Goal: Information Seeking & Learning: Learn about a topic

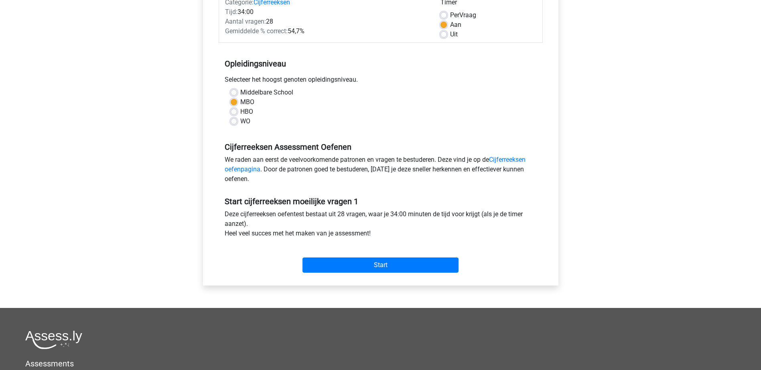
scroll to position [120, 0]
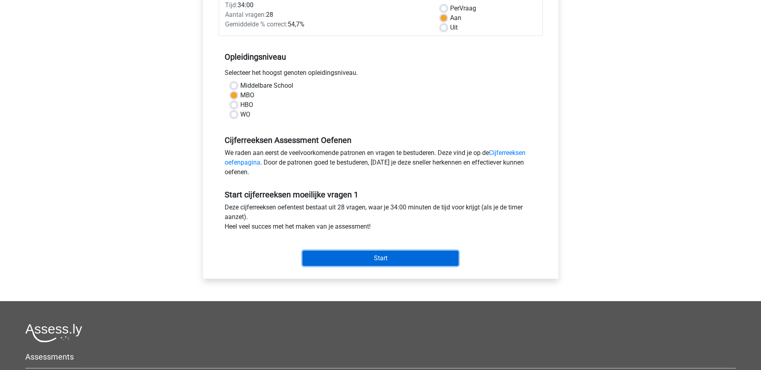
click at [385, 262] on input "Start" at bounding box center [380, 258] width 156 height 15
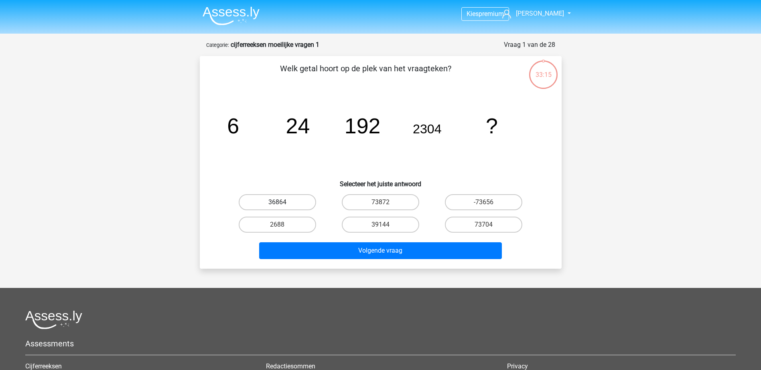
click at [294, 203] on label "36864" at bounding box center [277, 202] width 77 height 16
click at [282, 203] on input "36864" at bounding box center [279, 204] width 5 height 5
radio input "true"
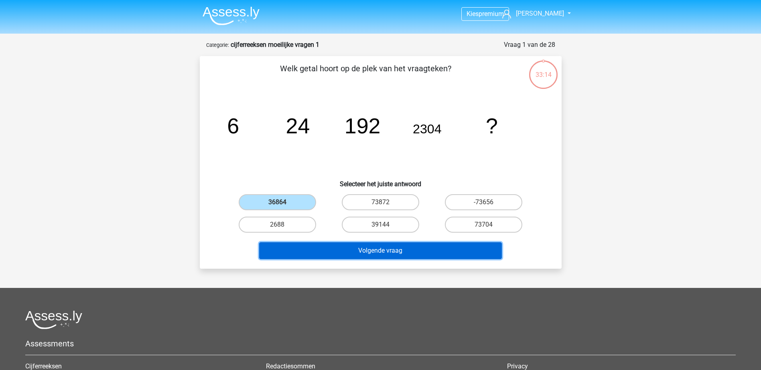
click at [326, 248] on button "Volgende vraag" at bounding box center [380, 251] width 243 height 17
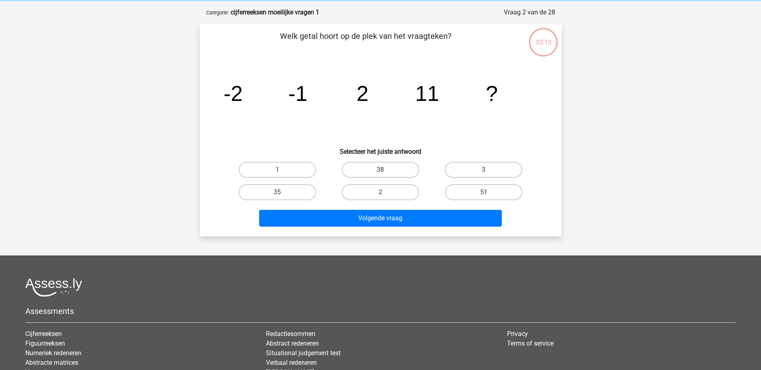
scroll to position [40, 0]
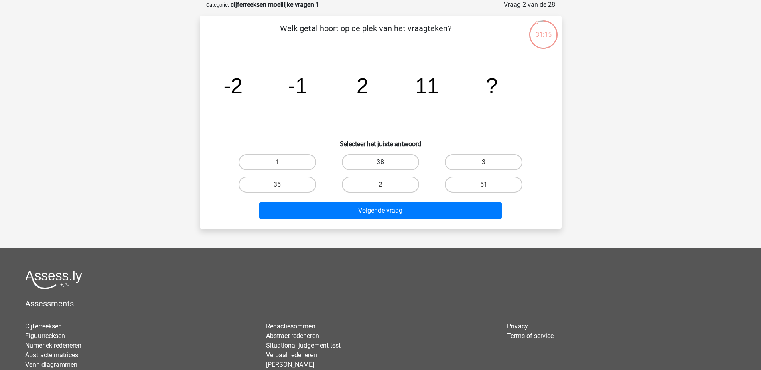
click at [386, 166] on label "38" at bounding box center [380, 162] width 77 height 16
click at [385, 166] on input "38" at bounding box center [382, 164] width 5 height 5
radio input "true"
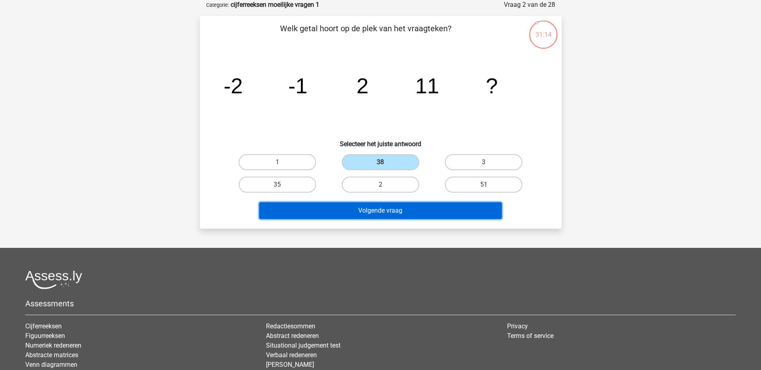
click at [376, 213] on button "Volgende vraag" at bounding box center [380, 210] width 243 height 17
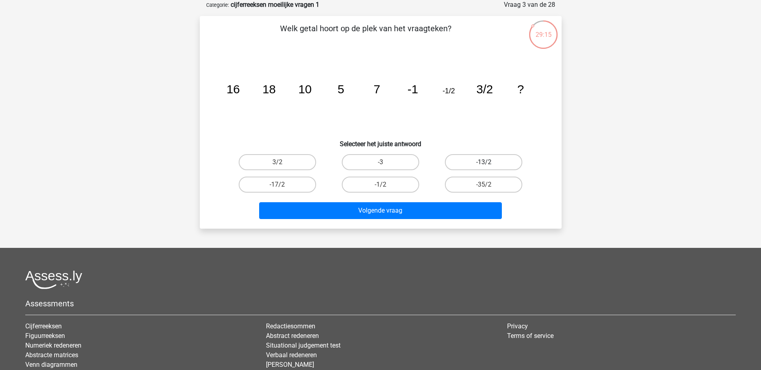
click at [457, 163] on label "-13/2" at bounding box center [483, 162] width 77 height 16
click at [484, 163] on input "-13/2" at bounding box center [486, 164] width 5 height 5
radio input "true"
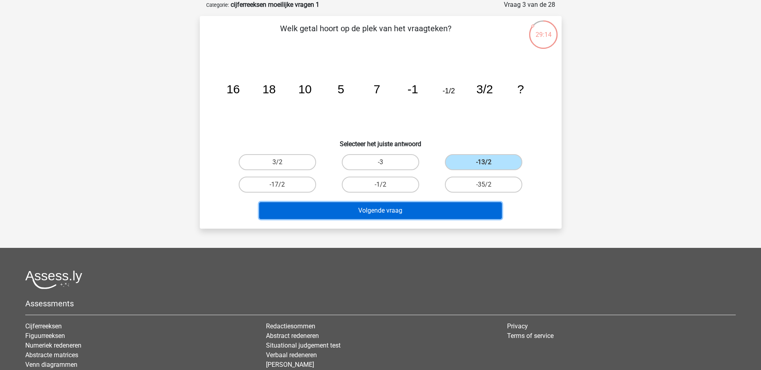
click at [380, 214] on button "Volgende vraag" at bounding box center [380, 210] width 243 height 17
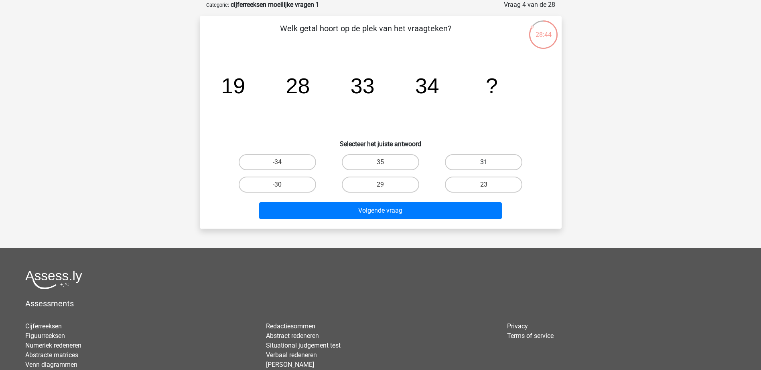
click at [464, 162] on label "31" at bounding box center [483, 162] width 77 height 16
click at [484, 162] on input "31" at bounding box center [486, 164] width 5 height 5
radio input "true"
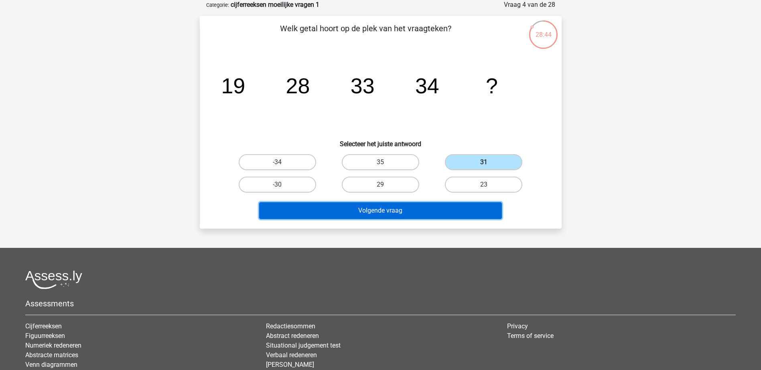
click at [431, 215] on button "Volgende vraag" at bounding box center [380, 210] width 243 height 17
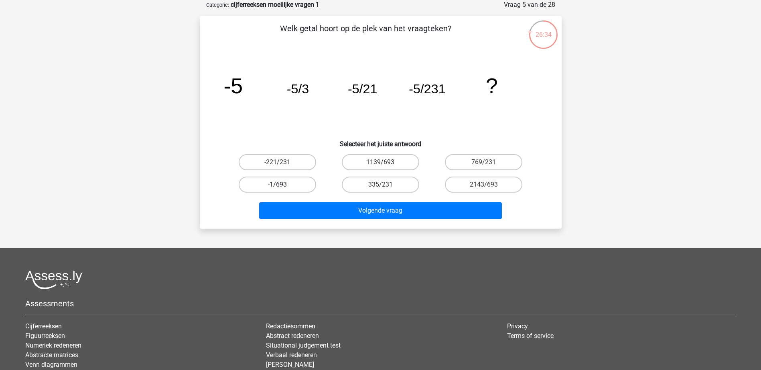
click at [299, 188] on label "-1/693" at bounding box center [277, 185] width 77 height 16
click at [282, 188] on input "-1/693" at bounding box center [279, 187] width 5 height 5
radio input "true"
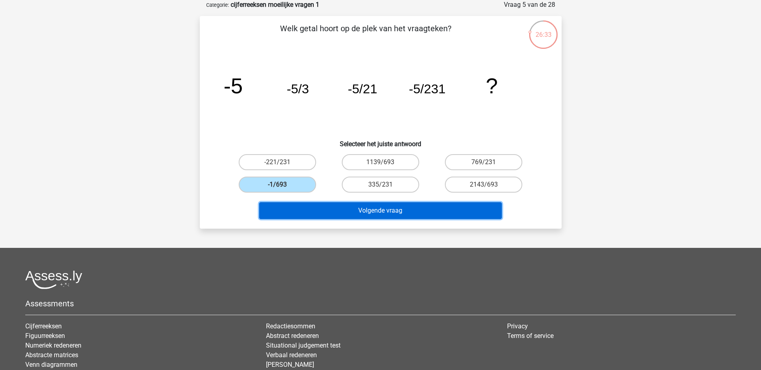
click at [300, 209] on button "Volgende vraag" at bounding box center [380, 210] width 243 height 17
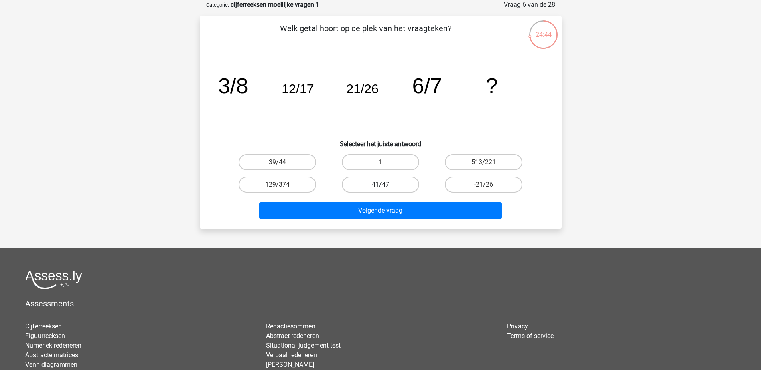
click at [396, 187] on label "41/47" at bounding box center [380, 185] width 77 height 16
click at [385, 187] on input "41/47" at bounding box center [382, 187] width 5 height 5
radio input "true"
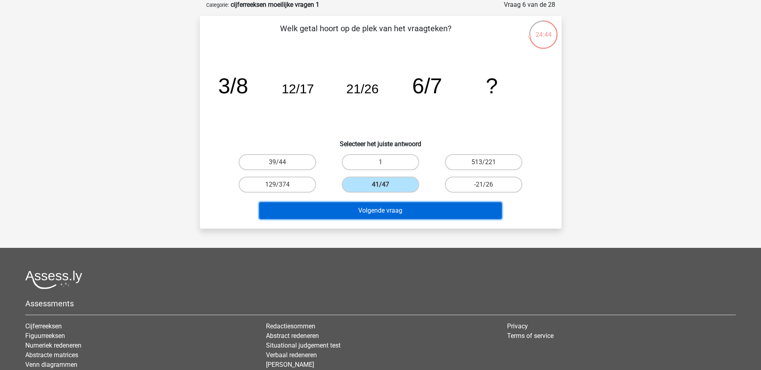
click at [399, 213] on button "Volgende vraag" at bounding box center [380, 210] width 243 height 17
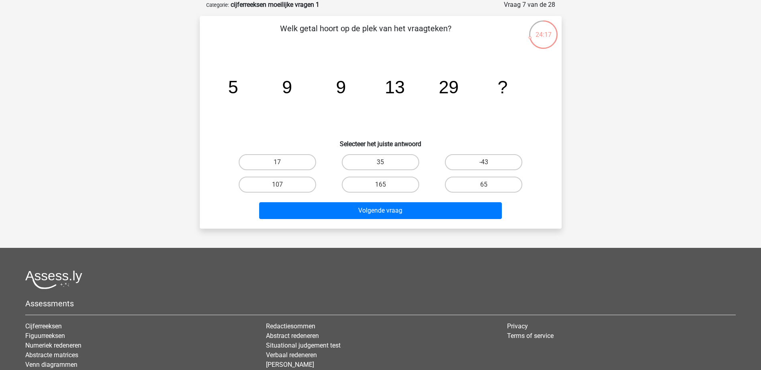
click at [238, 93] on tspan "9" at bounding box center [233, 87] width 10 height 20
click at [382, 162] on input "35" at bounding box center [382, 164] width 5 height 5
radio input "true"
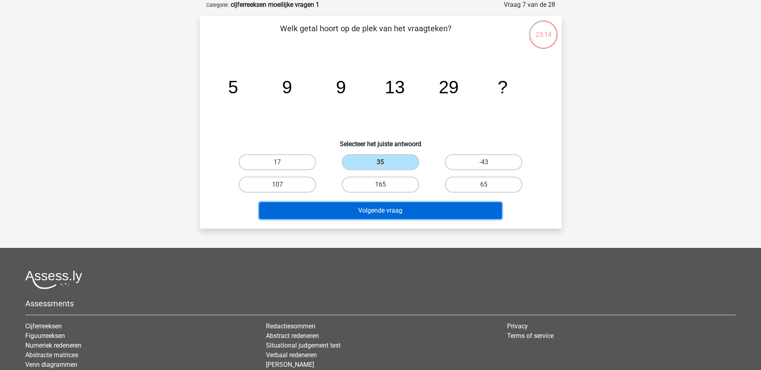
click at [385, 211] on button "Volgende vraag" at bounding box center [380, 210] width 243 height 17
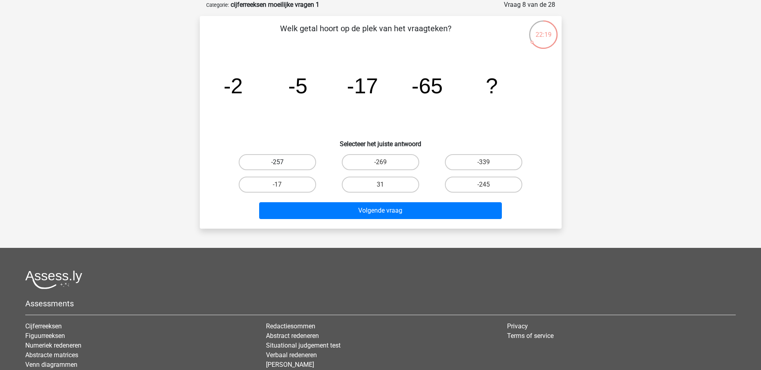
click at [268, 167] on label "-257" at bounding box center [277, 162] width 77 height 16
click at [277, 167] on input "-257" at bounding box center [279, 164] width 5 height 5
radio input "true"
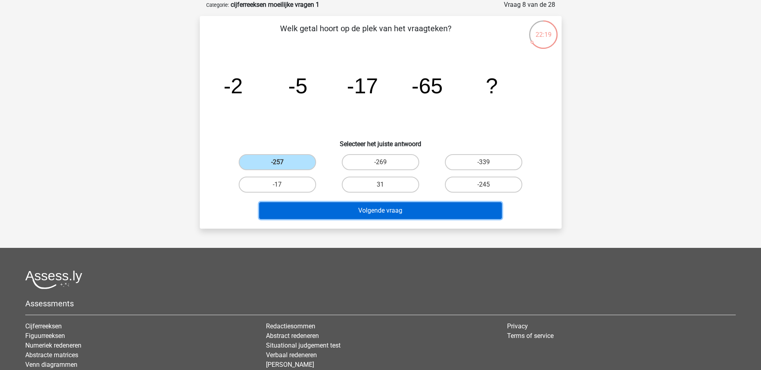
click at [307, 213] on button "Volgende vraag" at bounding box center [380, 210] width 243 height 17
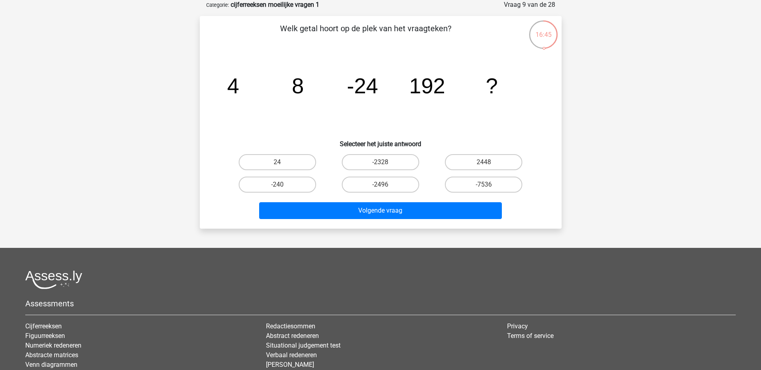
click at [383, 186] on input "-2496" at bounding box center [382, 187] width 5 height 5
radio input "true"
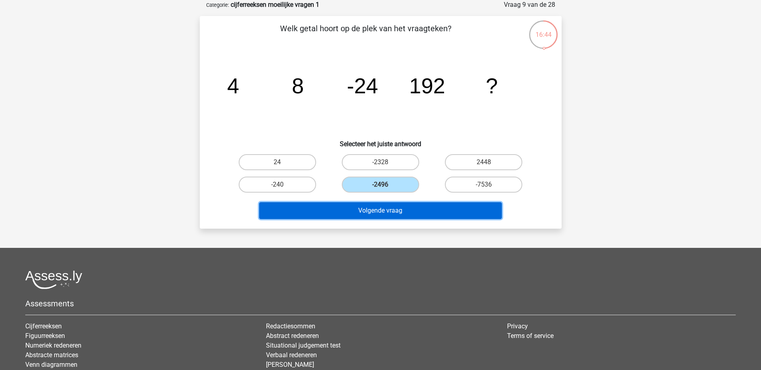
click at [387, 210] on button "Volgende vraag" at bounding box center [380, 210] width 243 height 17
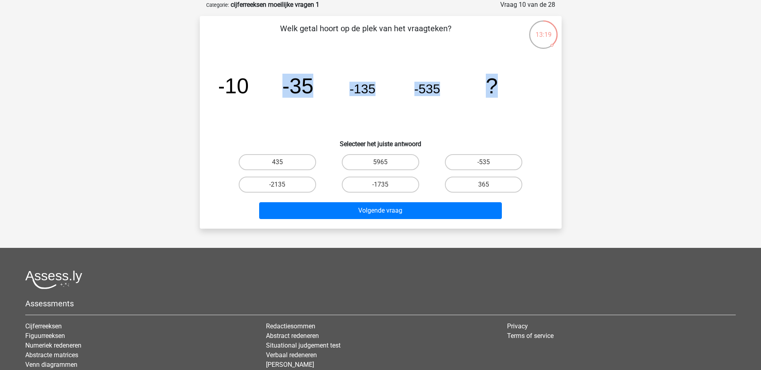
drag, startPoint x: 208, startPoint y: 62, endPoint x: 508, endPoint y: 100, distance: 302.8
click at [508, 100] on div "Welk getal hoort op de plek van het vraagteken? image/svg+xml -10 -35 -135 -535…" at bounding box center [380, 122] width 355 height 200
click at [508, 100] on icon "image/svg+xml -10 -35 -135 -535 ?" at bounding box center [380, 93] width 323 height 81
click at [286, 186] on label "-2135" at bounding box center [277, 185] width 77 height 16
click at [282, 186] on input "-2135" at bounding box center [279, 187] width 5 height 5
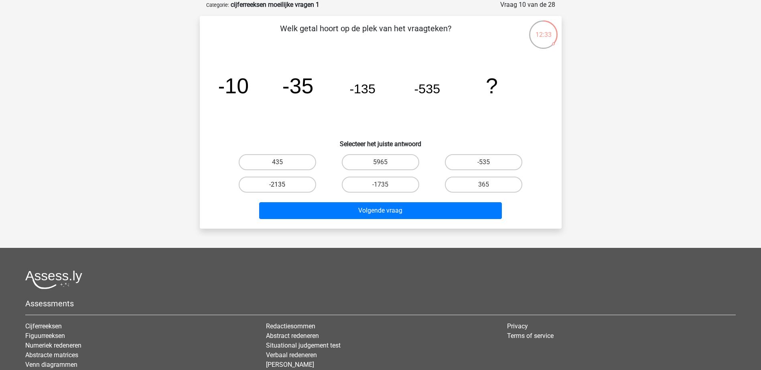
radio input "true"
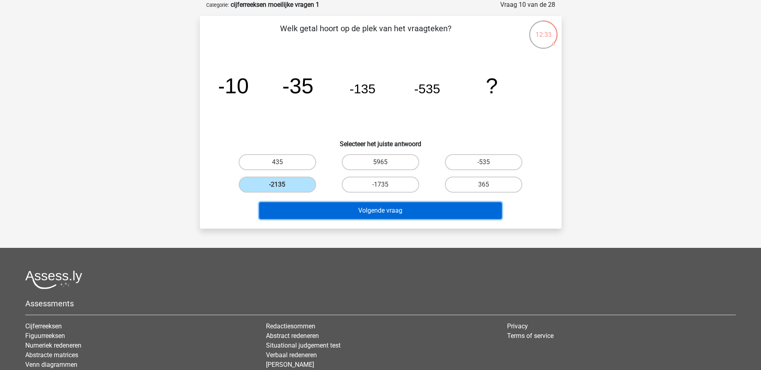
click at [320, 213] on button "Volgende vraag" at bounding box center [380, 210] width 243 height 17
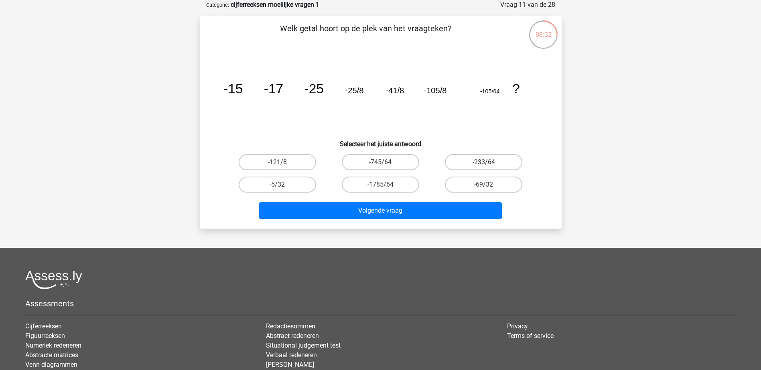
click at [473, 163] on label "-233/64" at bounding box center [483, 162] width 77 height 16
click at [484, 163] on input "-233/64" at bounding box center [486, 164] width 5 height 5
radio input "true"
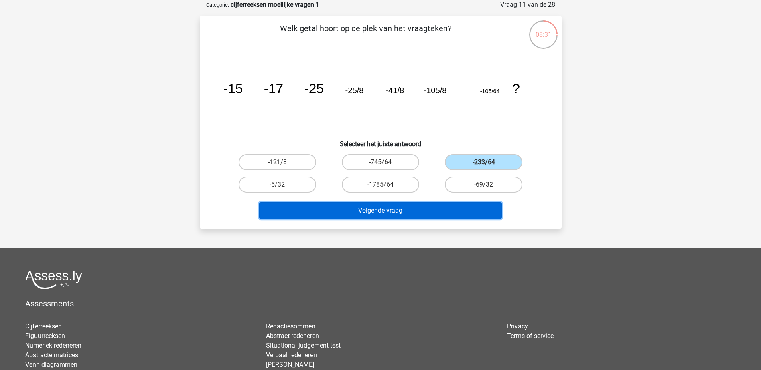
click at [417, 210] on button "Volgende vraag" at bounding box center [380, 210] width 243 height 17
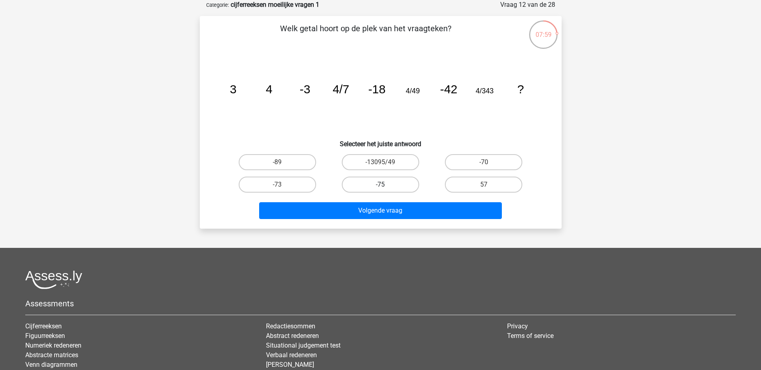
click at [379, 185] on label "-75" at bounding box center [380, 185] width 77 height 16
click at [380, 185] on input "-75" at bounding box center [382, 187] width 5 height 5
radio input "true"
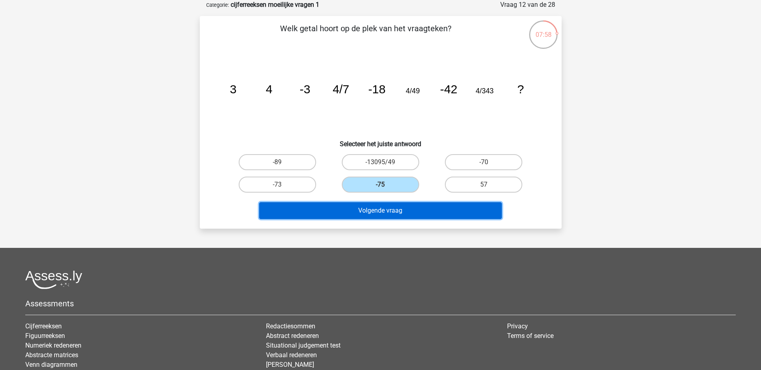
click at [378, 215] on button "Volgende vraag" at bounding box center [380, 210] width 243 height 17
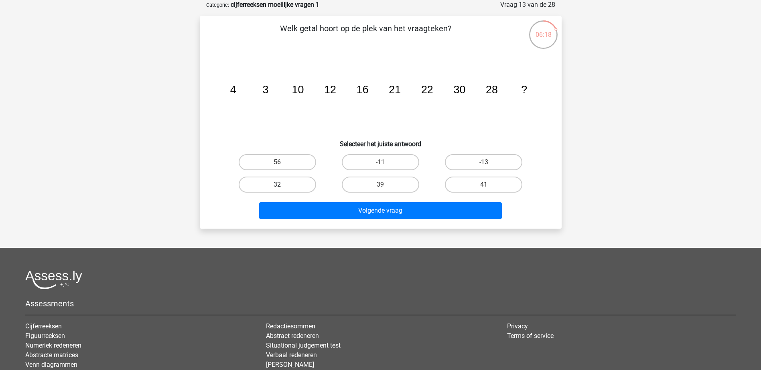
click at [303, 182] on label "32" at bounding box center [277, 185] width 77 height 16
click at [282, 185] on input "32" at bounding box center [279, 187] width 5 height 5
radio input "true"
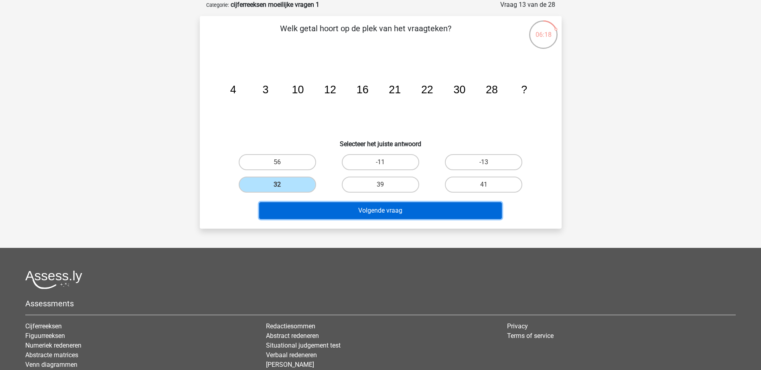
click at [346, 211] on button "Volgende vraag" at bounding box center [380, 210] width 243 height 17
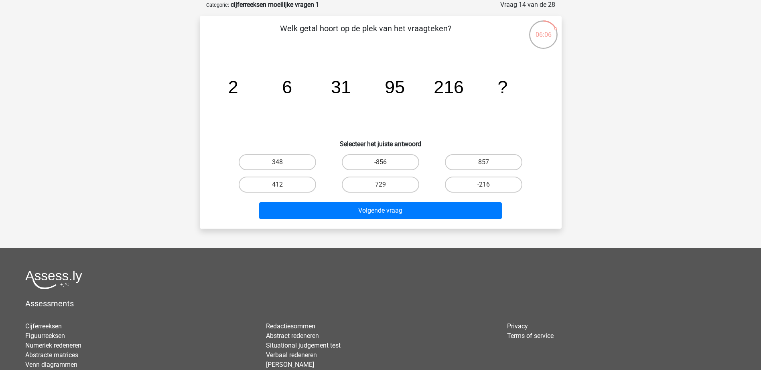
click at [235, 93] on tspan "2" at bounding box center [233, 87] width 10 height 20
click at [292, 188] on label "412" at bounding box center [277, 185] width 77 height 16
click at [282, 188] on input "412" at bounding box center [279, 187] width 5 height 5
radio input "true"
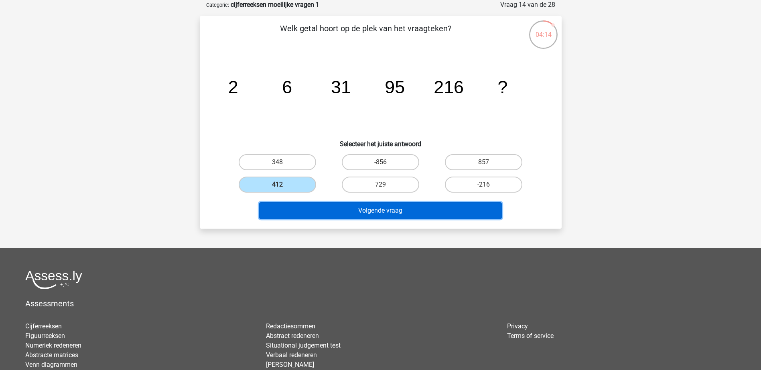
click at [300, 210] on button "Volgende vraag" at bounding box center [380, 210] width 243 height 17
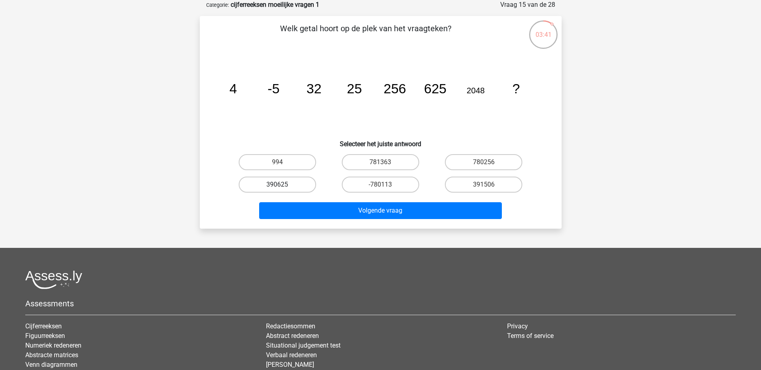
click at [301, 184] on label "390625" at bounding box center [277, 185] width 77 height 16
click at [282, 185] on input "390625" at bounding box center [279, 187] width 5 height 5
radio input "true"
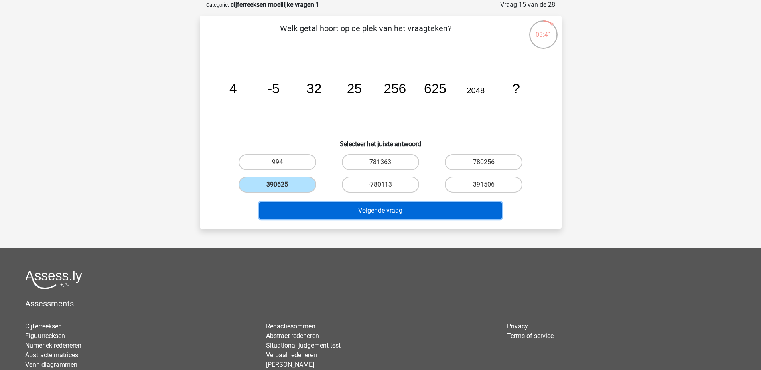
click at [330, 209] on button "Volgende vraag" at bounding box center [380, 210] width 243 height 17
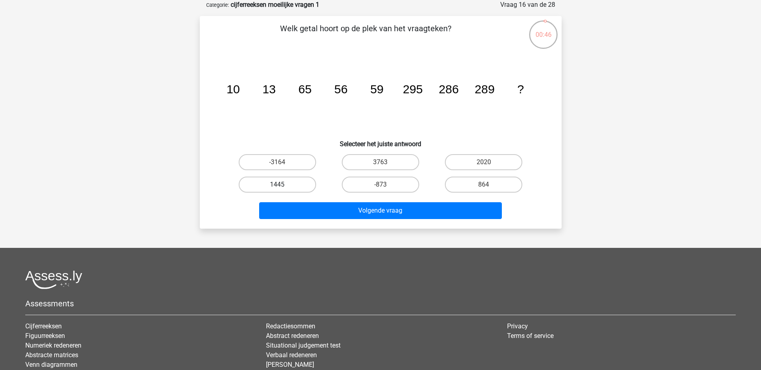
click at [287, 182] on label "1445" at bounding box center [277, 185] width 77 height 16
click at [282, 185] on input "1445" at bounding box center [279, 187] width 5 height 5
radio input "true"
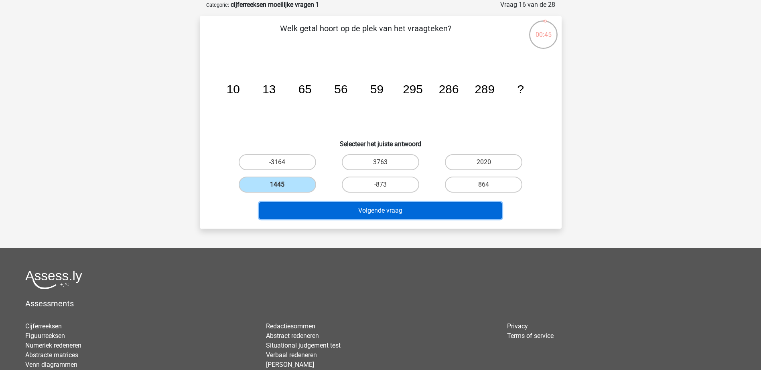
click at [323, 209] on button "Volgende vraag" at bounding box center [380, 210] width 243 height 17
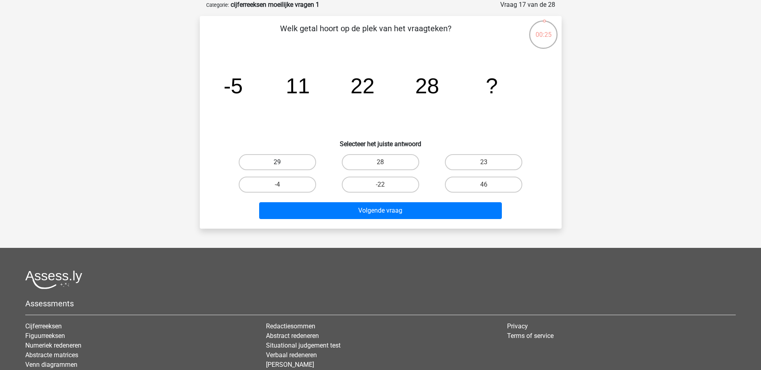
click at [294, 156] on label "29" at bounding box center [277, 162] width 77 height 16
click at [282, 162] on input "29" at bounding box center [279, 164] width 5 height 5
radio input "true"
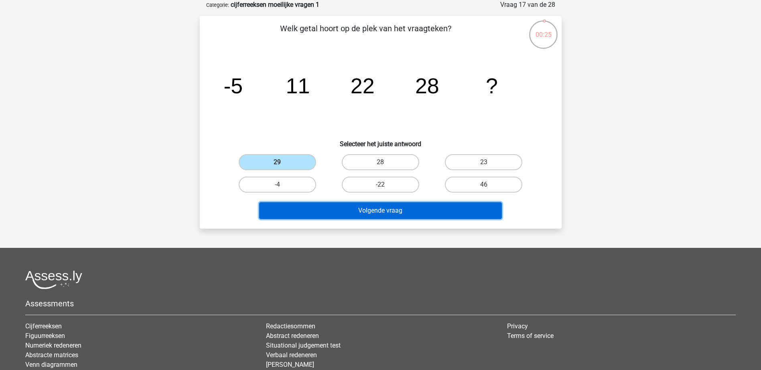
click at [335, 213] on button "Volgende vraag" at bounding box center [380, 210] width 243 height 17
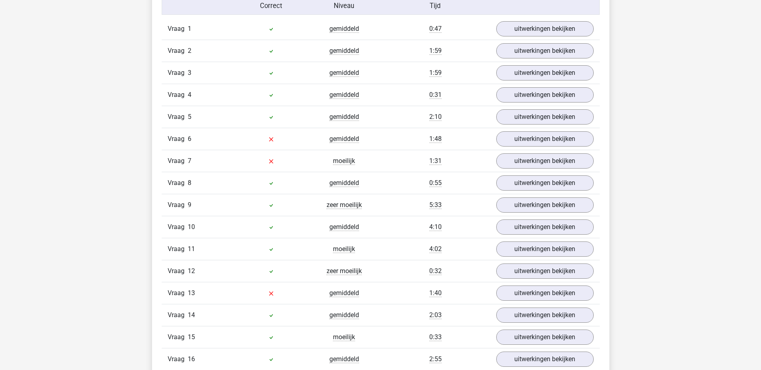
scroll to position [682, 0]
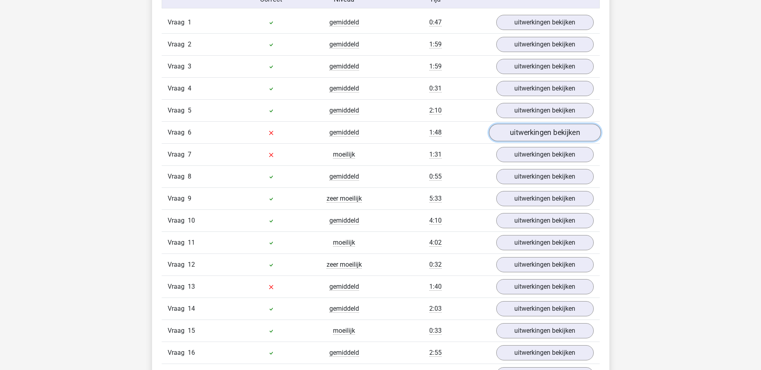
click at [536, 132] on link "uitwerkingen bekijken" at bounding box center [544, 133] width 112 height 18
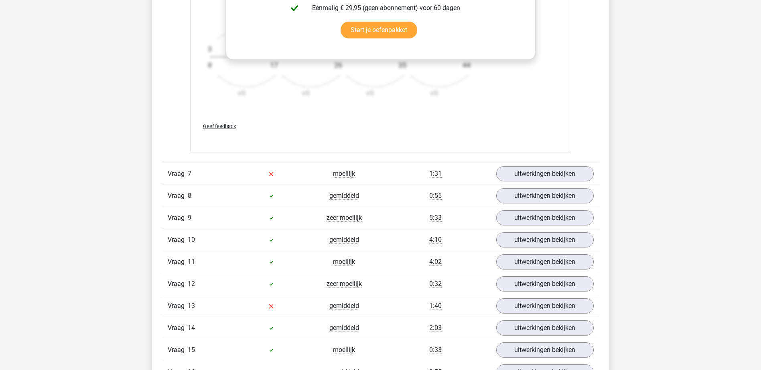
scroll to position [1163, 0]
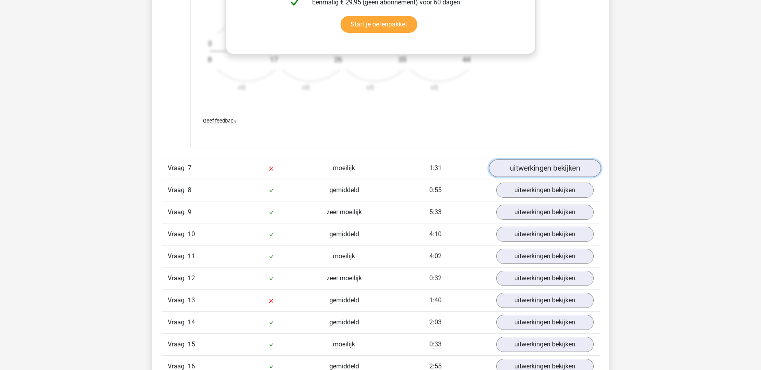
click at [515, 173] on link "uitwerkingen bekijken" at bounding box center [544, 169] width 112 height 18
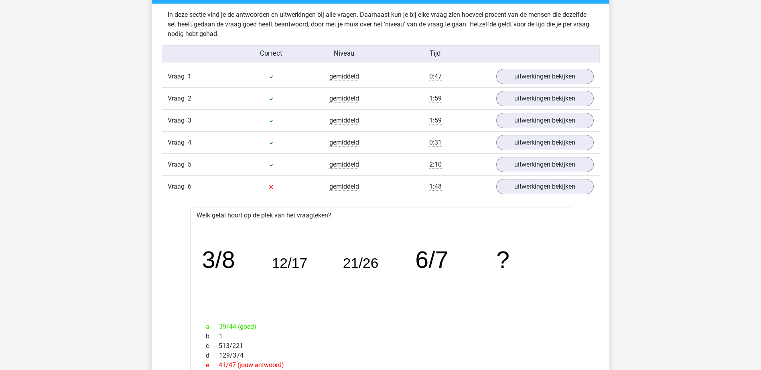
scroll to position [642, 0]
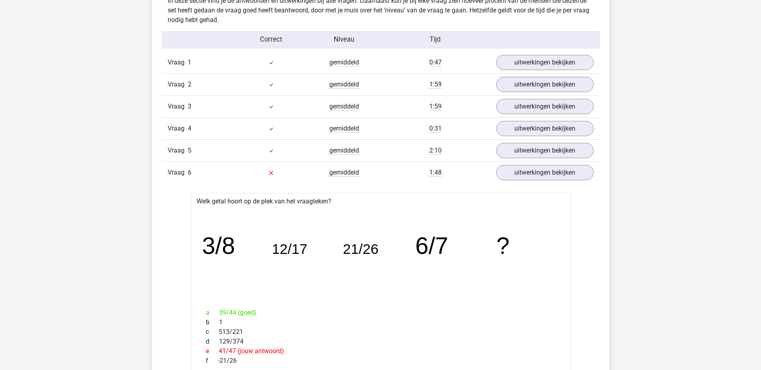
click at [271, 316] on div "a 39/44 (goed)" at bounding box center [381, 313] width 362 height 10
drag, startPoint x: 256, startPoint y: 313, endPoint x: 204, endPoint y: 308, distance: 51.9
click at [204, 308] on div "a 39/44 (goed) b 1 c 513/221 d 129/374 e 41/47 (jouw antwoord) f -21/26" at bounding box center [381, 337] width 362 height 64
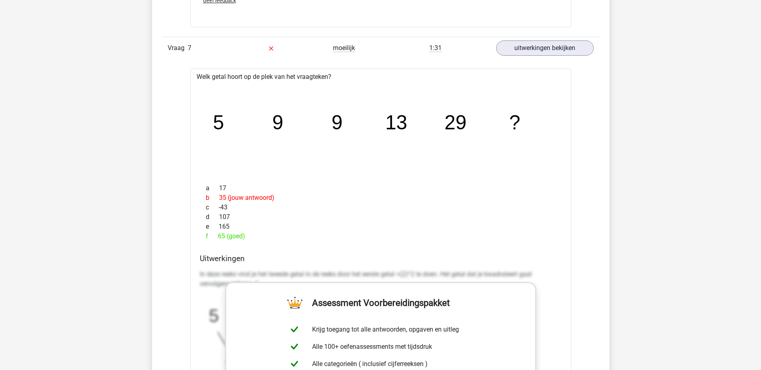
scroll to position [1123, 0]
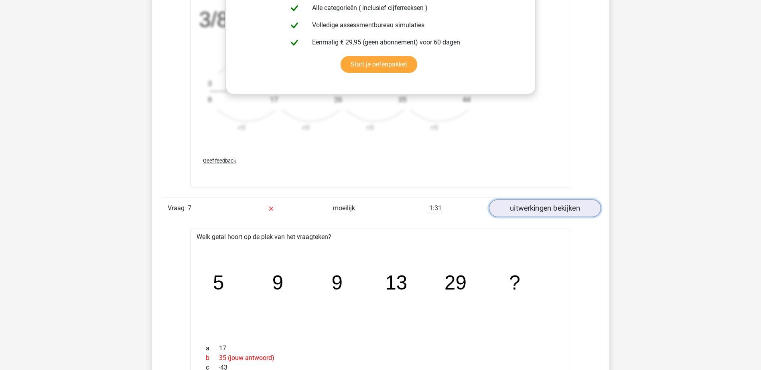
click at [526, 215] on link "uitwerkingen bekijken" at bounding box center [544, 209] width 112 height 18
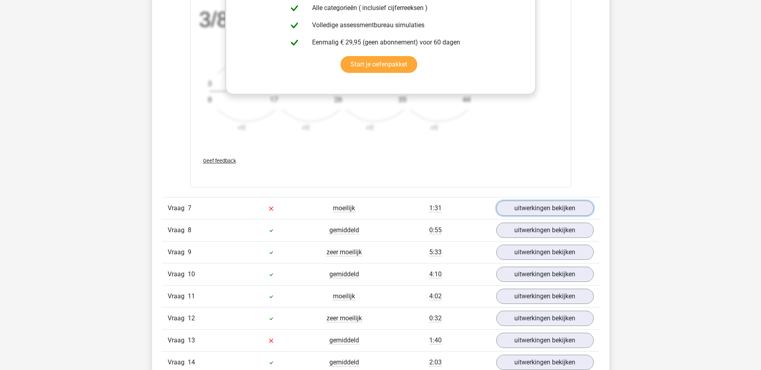
scroll to position [1163, 0]
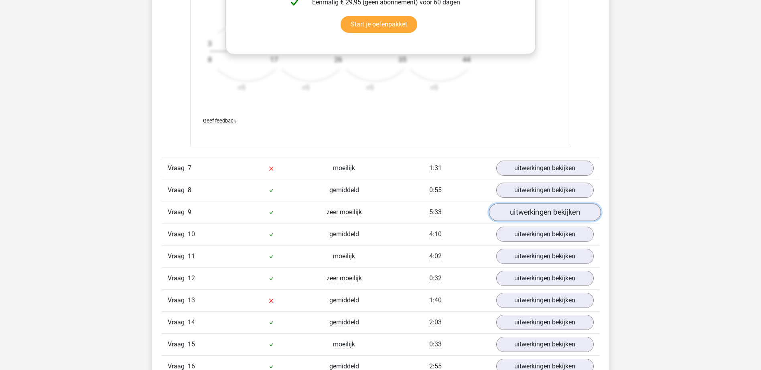
click at [514, 215] on link "uitwerkingen bekijken" at bounding box center [544, 213] width 112 height 18
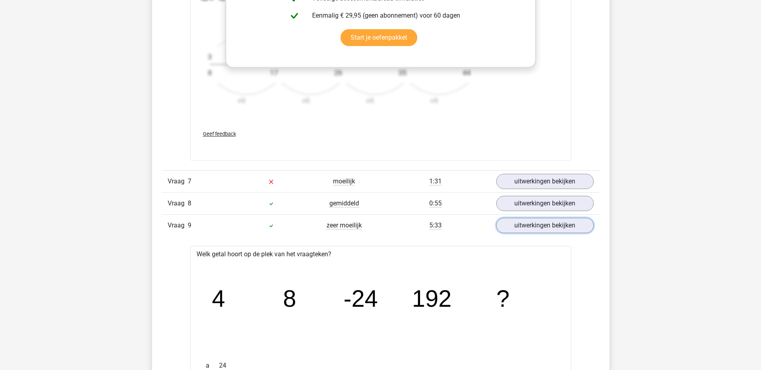
scroll to position [1243, 0]
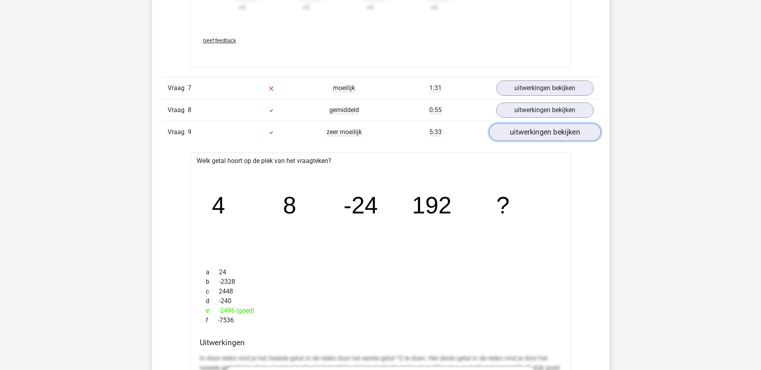
click at [547, 132] on link "uitwerkingen bekijken" at bounding box center [544, 132] width 112 height 18
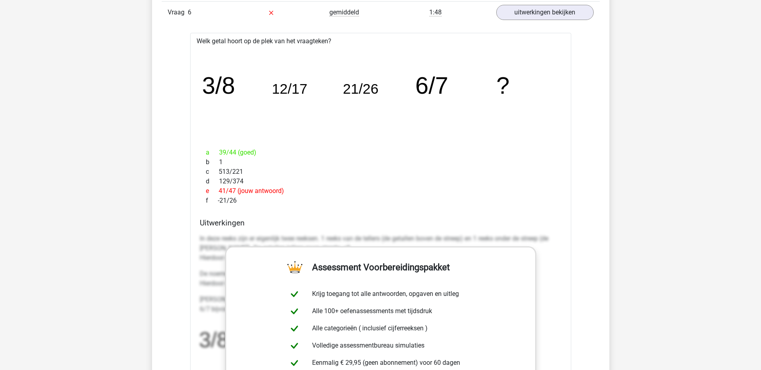
scroll to position [722, 0]
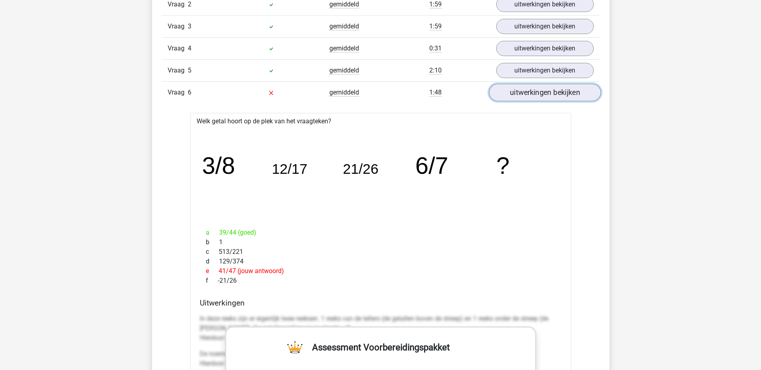
click at [537, 92] on link "uitwerkingen bekijken" at bounding box center [544, 93] width 112 height 18
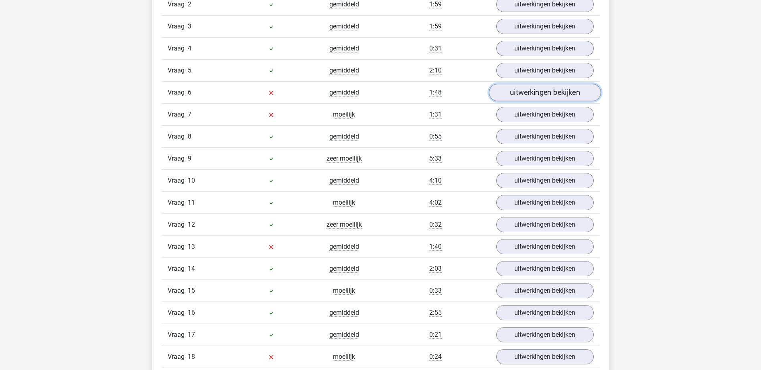
click at [514, 89] on link "uitwerkingen bekijken" at bounding box center [544, 93] width 112 height 18
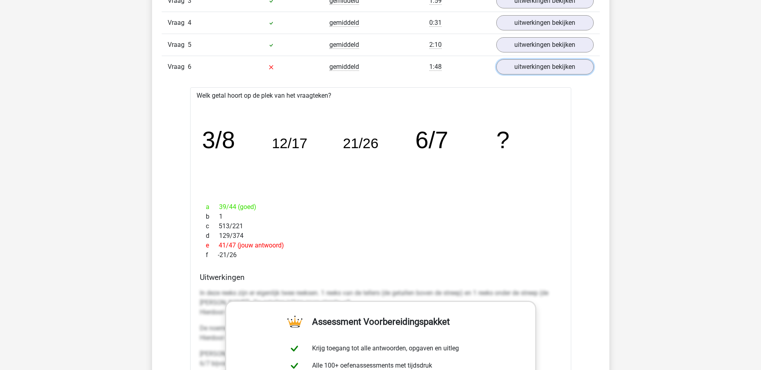
scroll to position [762, 0]
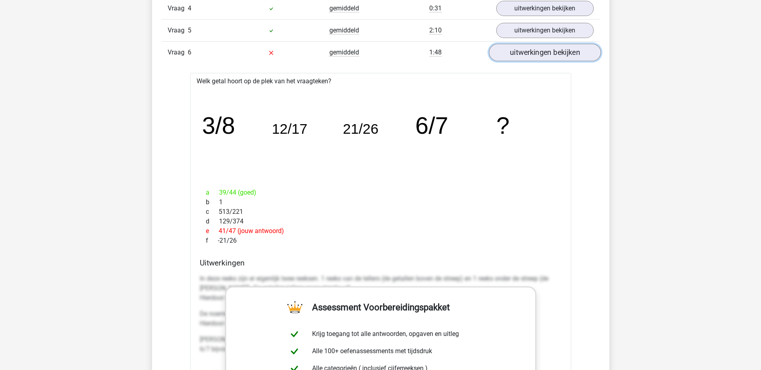
click at [510, 57] on link "uitwerkingen bekijken" at bounding box center [544, 53] width 112 height 18
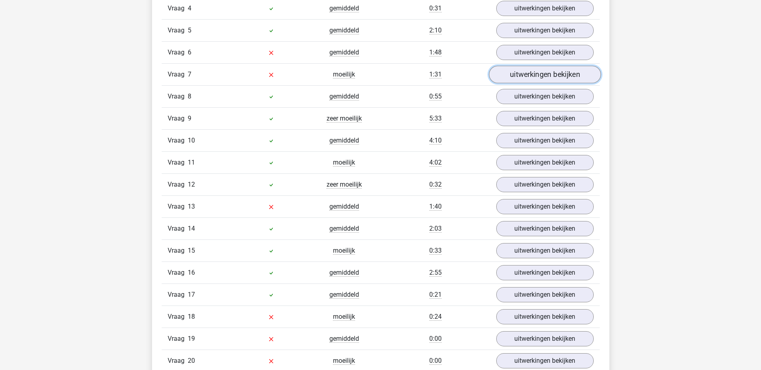
click at [536, 77] on link "uitwerkingen bekijken" at bounding box center [544, 75] width 112 height 18
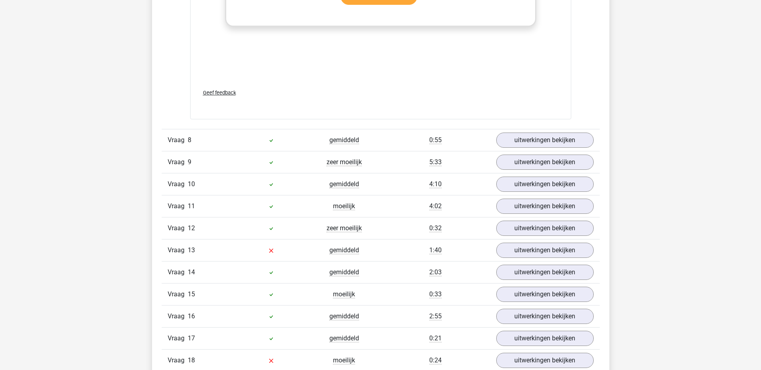
scroll to position [1243, 0]
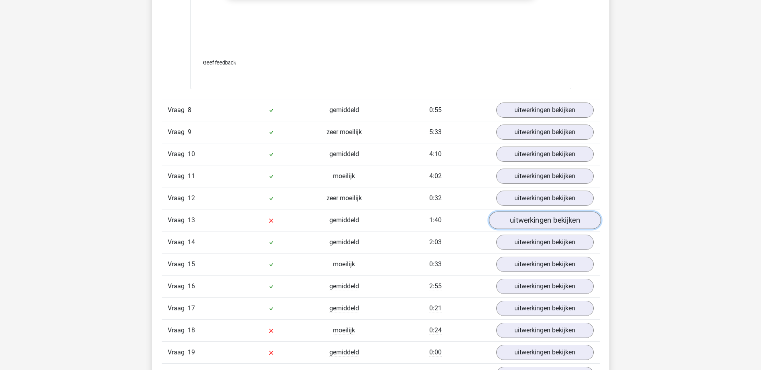
drag, startPoint x: 526, startPoint y: 214, endPoint x: 511, endPoint y: 221, distance: 16.5
click at [511, 221] on link "uitwerkingen bekijken" at bounding box center [544, 221] width 112 height 18
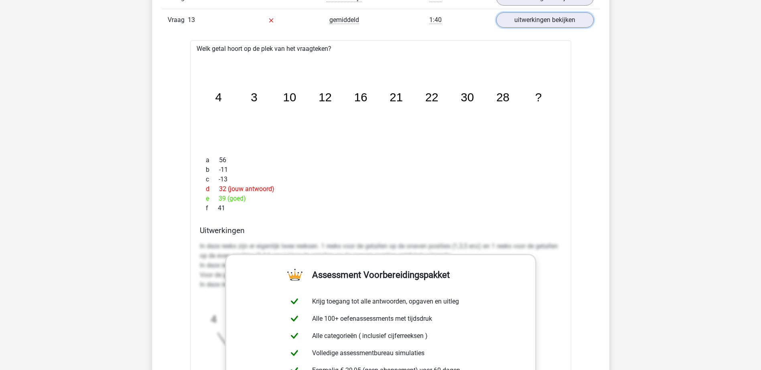
scroll to position [1403, 0]
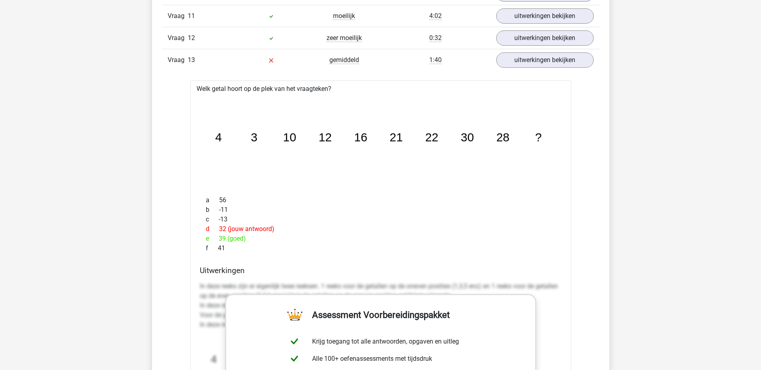
click at [434, 180] on icon "image/svg+xml 4 3 10 12 16 21 22 30 28 ?" at bounding box center [380, 141] width 355 height 89
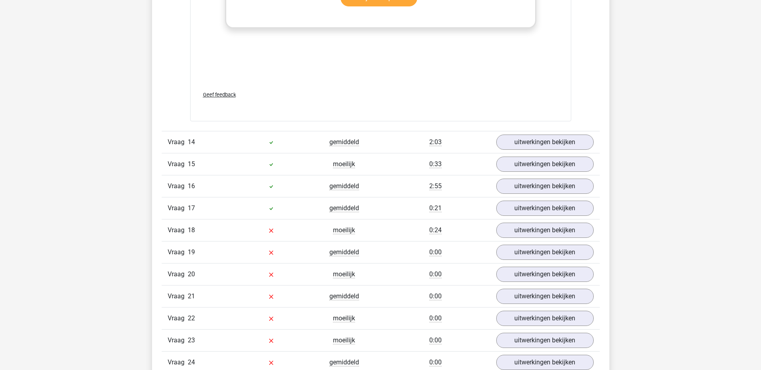
scroll to position [1844, 0]
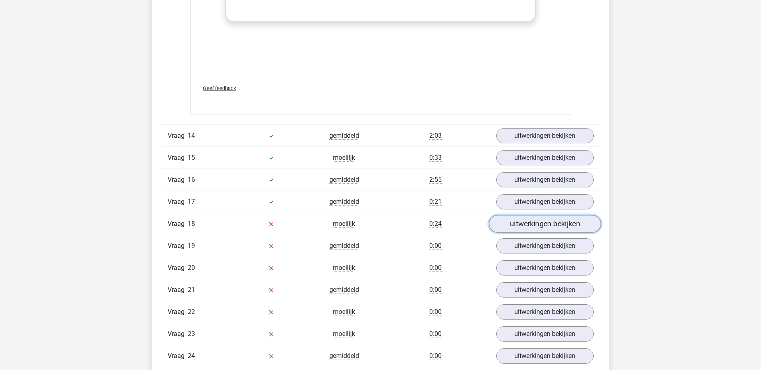
click at [561, 228] on link "uitwerkingen bekijken" at bounding box center [544, 224] width 112 height 18
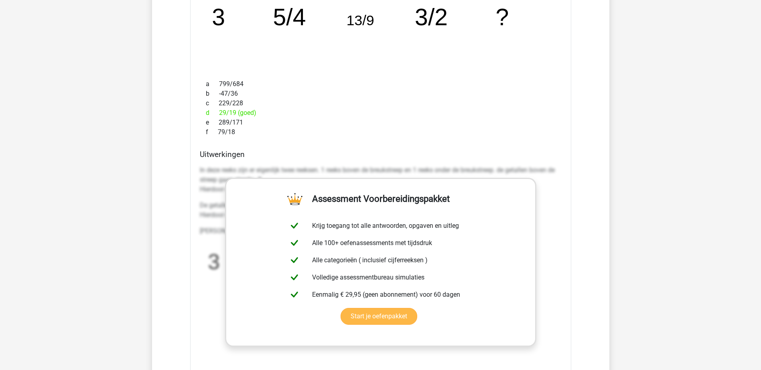
scroll to position [2045, 0]
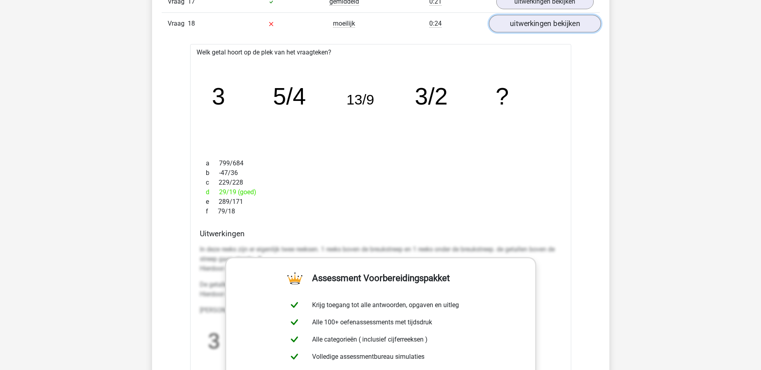
click at [527, 24] on link "uitwerkingen bekijken" at bounding box center [544, 24] width 112 height 18
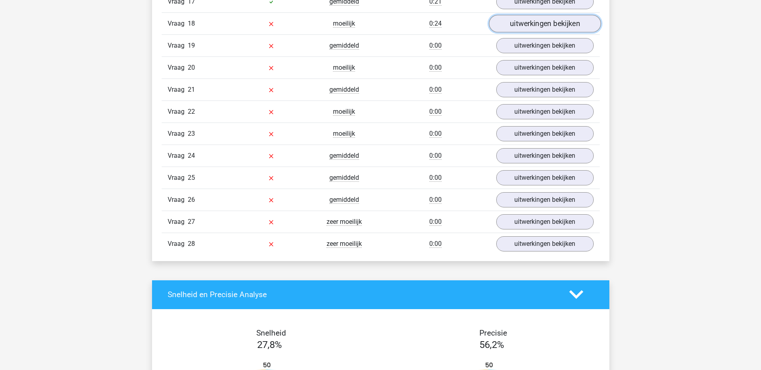
click at [516, 26] on link "uitwerkingen bekijken" at bounding box center [544, 24] width 112 height 18
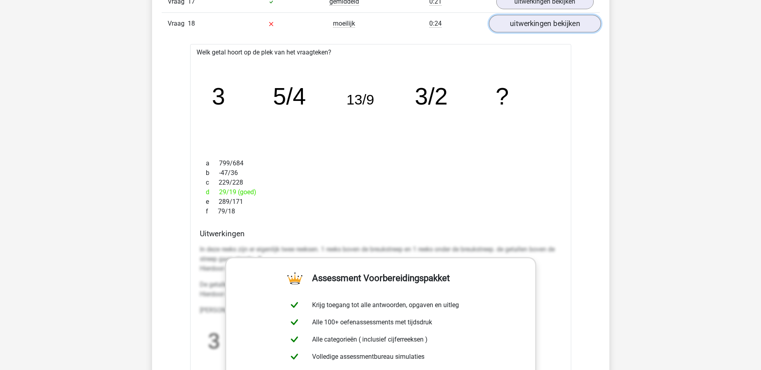
click at [516, 26] on link "uitwerkingen bekijken" at bounding box center [544, 24] width 112 height 18
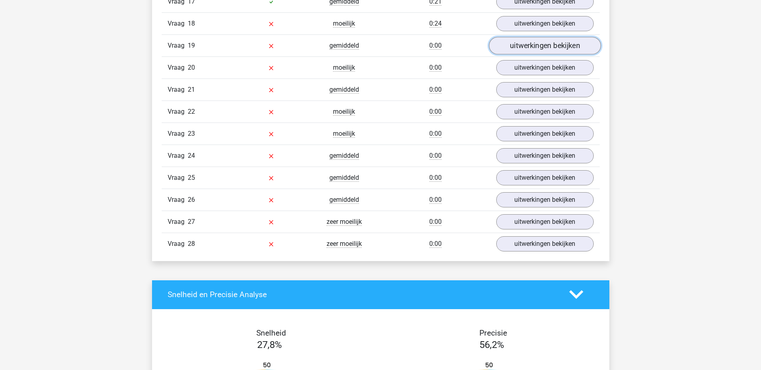
click at [514, 48] on link "uitwerkingen bekijken" at bounding box center [544, 46] width 112 height 18
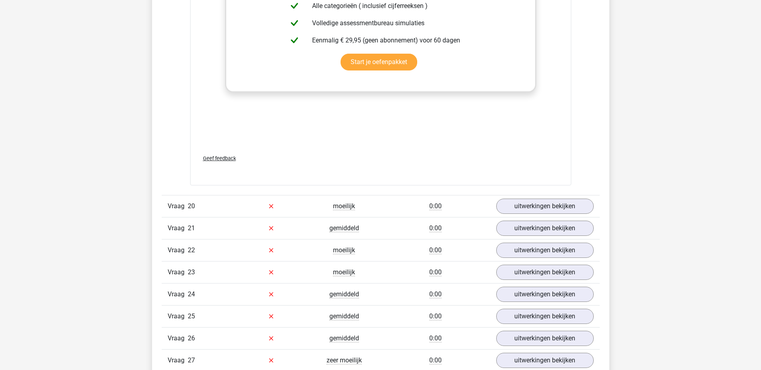
scroll to position [2406, 0]
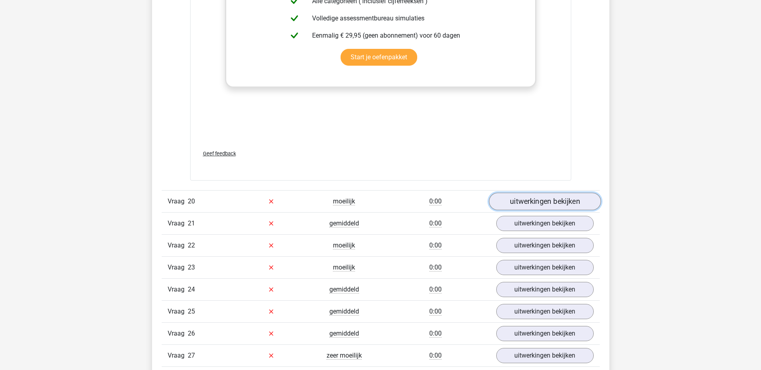
click at [538, 200] on link "uitwerkingen bekijken" at bounding box center [544, 202] width 112 height 18
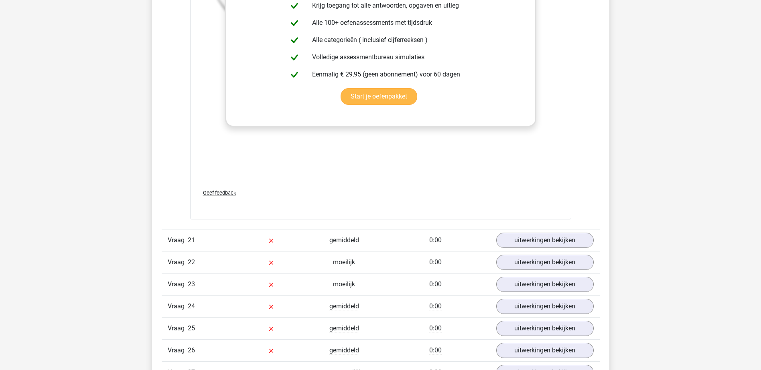
scroll to position [2887, 0]
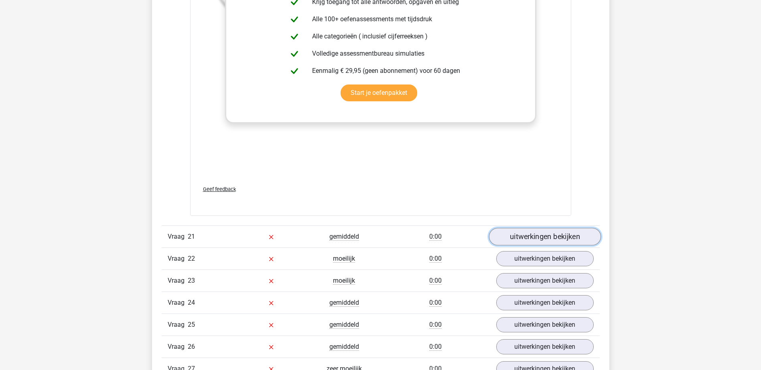
click at [538, 237] on link "uitwerkingen bekijken" at bounding box center [544, 237] width 112 height 18
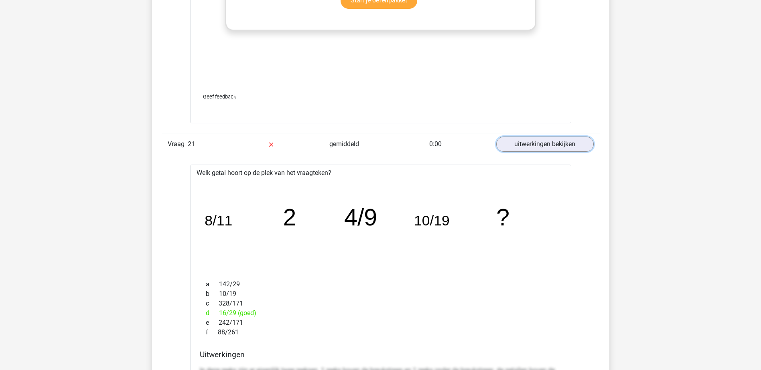
scroll to position [2967, 0]
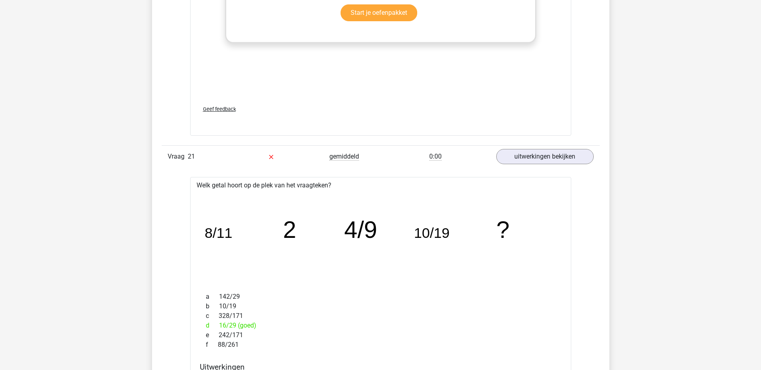
drag, startPoint x: 419, startPoint y: 320, endPoint x: 407, endPoint y: 302, distance: 21.8
click at [407, 302] on div "b 10/19" at bounding box center [381, 307] width 362 height 10
click at [509, 158] on link "uitwerkingen bekijken" at bounding box center [544, 157] width 112 height 18
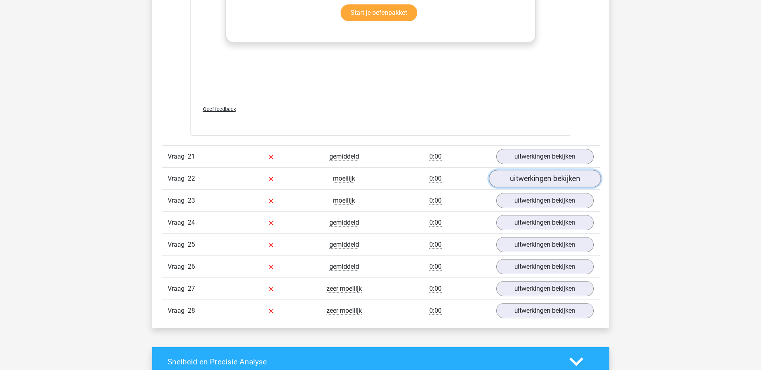
click at [526, 181] on link "uitwerkingen bekijken" at bounding box center [544, 179] width 112 height 18
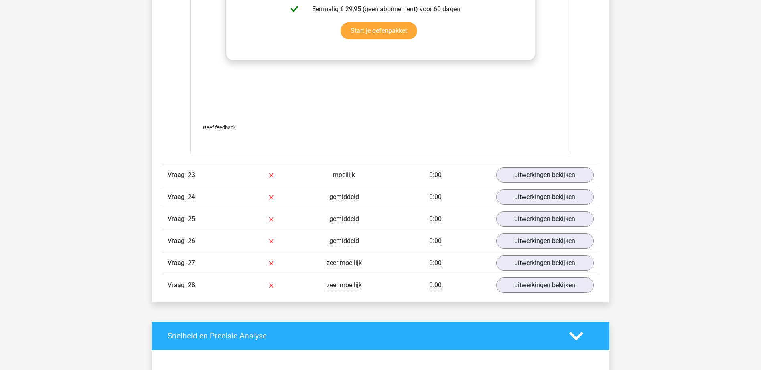
scroll to position [3488, 0]
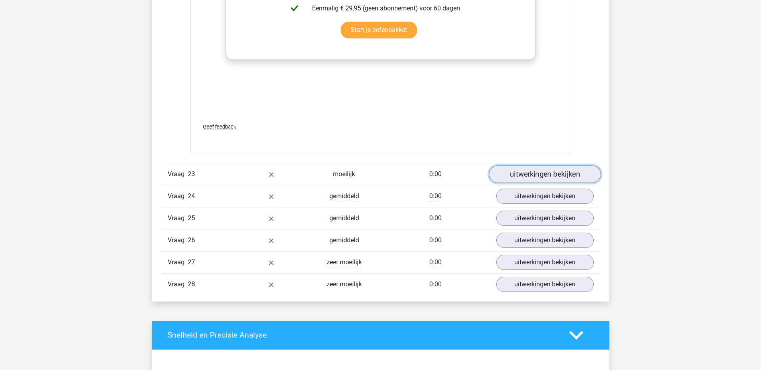
click at [533, 172] on link "uitwerkingen bekijken" at bounding box center [544, 175] width 112 height 18
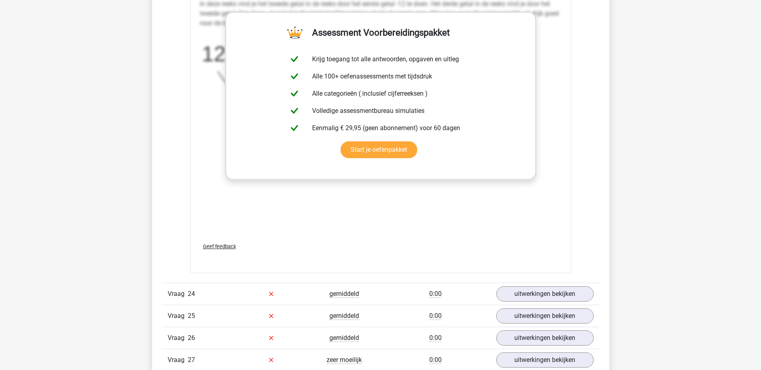
scroll to position [3889, 0]
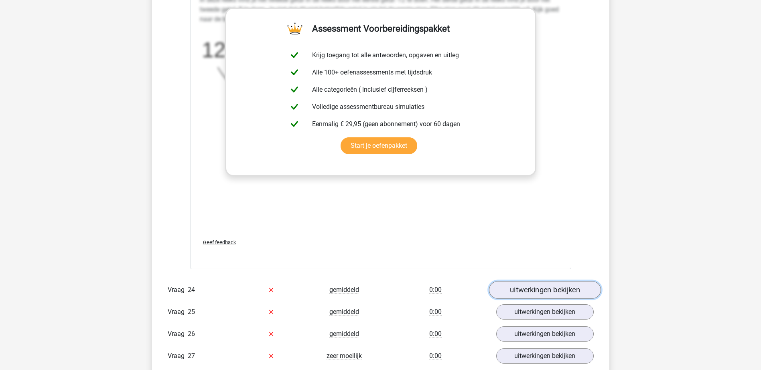
click at [516, 285] on link "uitwerkingen bekijken" at bounding box center [544, 290] width 112 height 18
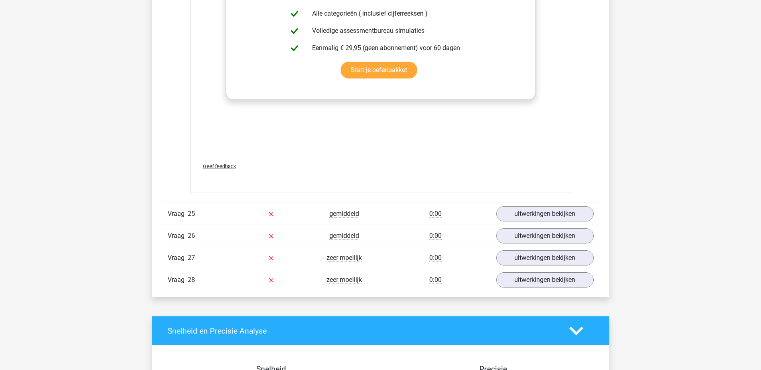
scroll to position [4491, 0]
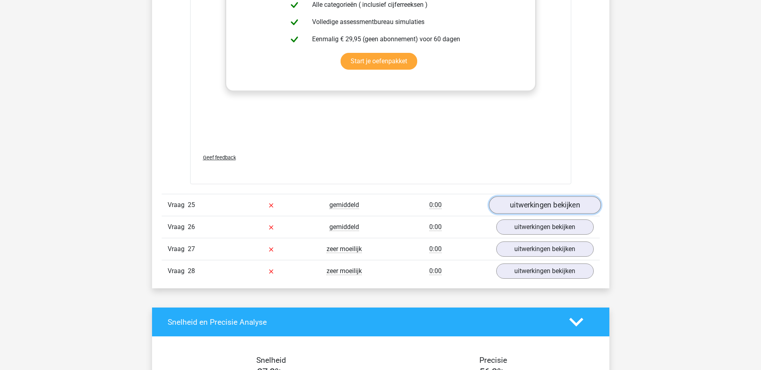
click at [520, 200] on link "uitwerkingen bekijken" at bounding box center [544, 206] width 112 height 18
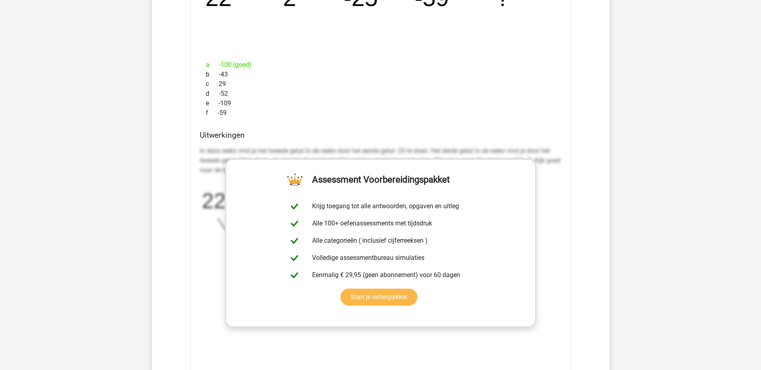
scroll to position [4892, 0]
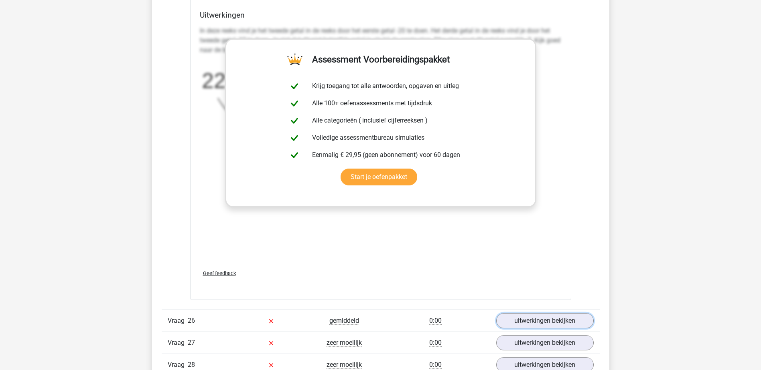
drag, startPoint x: 520, startPoint y: 315, endPoint x: 513, endPoint y: 311, distance: 7.4
click at [520, 315] on link "uitwerkingen bekijken" at bounding box center [544, 321] width 97 height 15
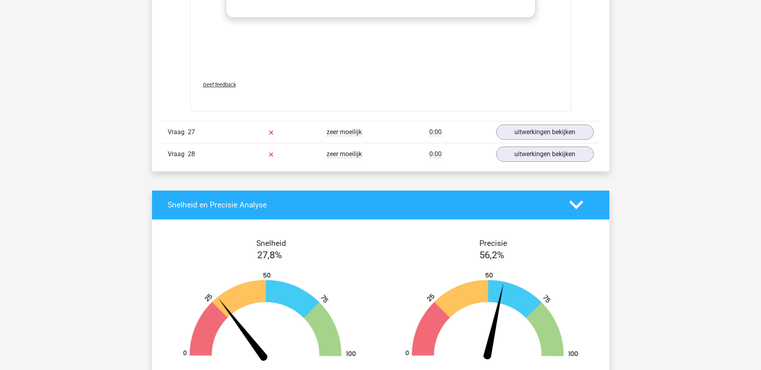
scroll to position [5614, 0]
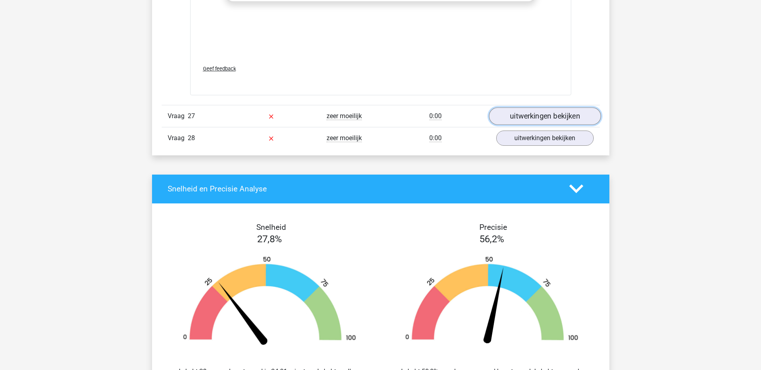
click at [522, 117] on link "uitwerkingen bekijken" at bounding box center [544, 116] width 112 height 18
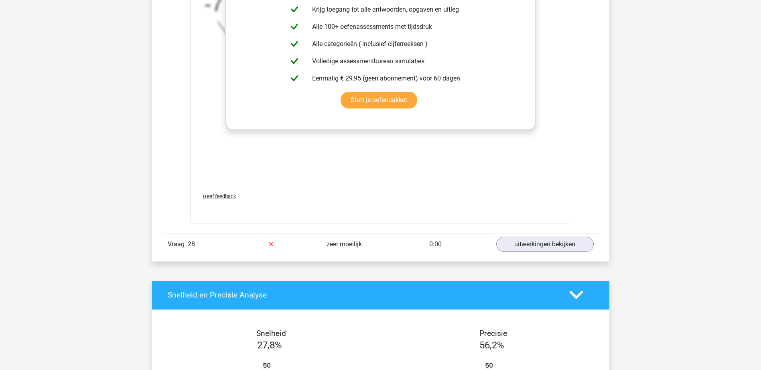
scroll to position [6015, 0]
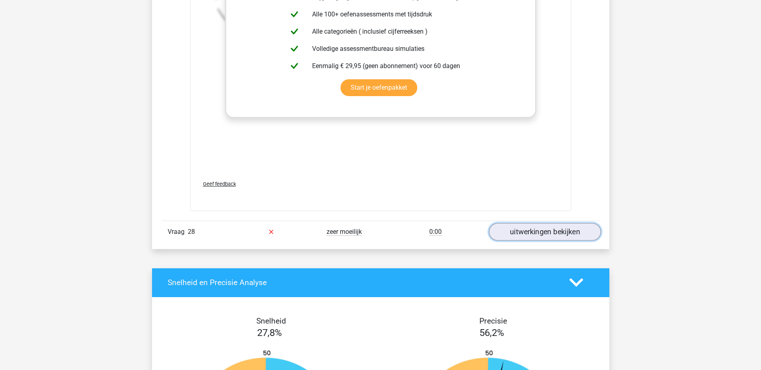
click at [540, 227] on link "uitwerkingen bekijken" at bounding box center [544, 232] width 112 height 18
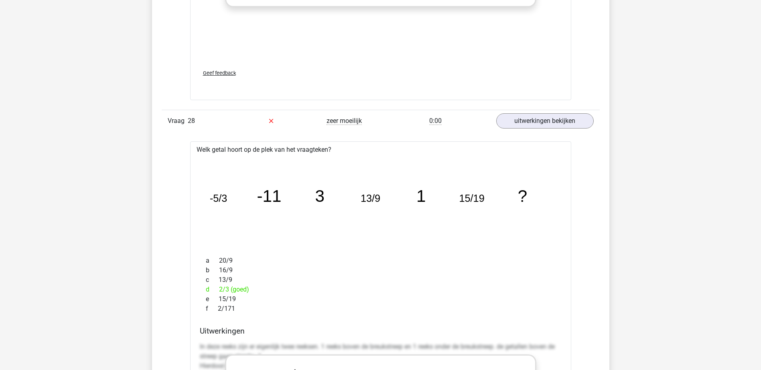
scroll to position [6135, 0]
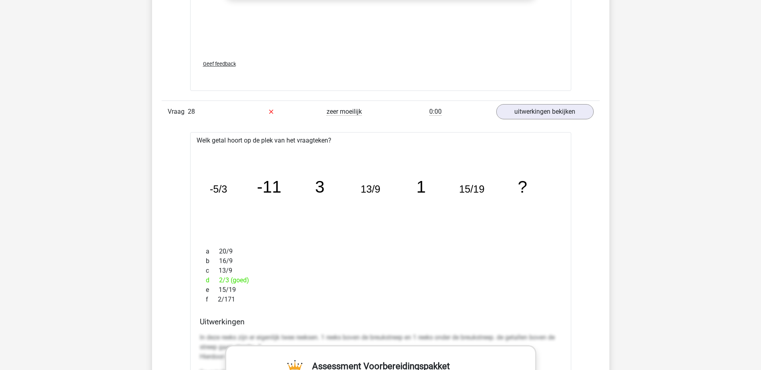
click at [411, 273] on div "c 13/9" at bounding box center [381, 271] width 362 height 10
